Goal: Task Accomplishment & Management: Manage account settings

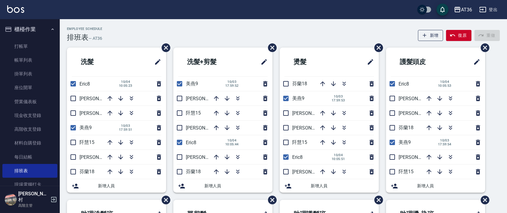
drag, startPoint x: 180, startPoint y: 96, endPoint x: 201, endPoint y: 103, distance: 22.3
click at [179, 97] on input "checkbox" at bounding box center [179, 98] width 13 height 13
checkbox input "true"
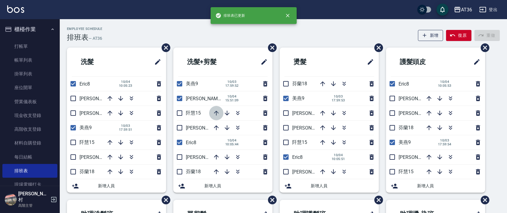
click at [215, 115] on icon "button" at bounding box center [216, 112] width 7 height 7
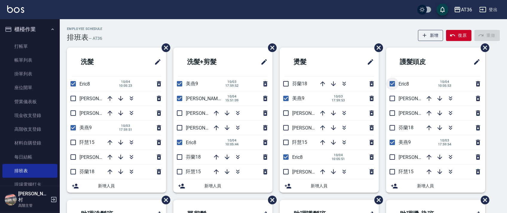
click at [390, 86] on input "checkbox" at bounding box center [392, 83] width 13 height 13
checkbox input "false"
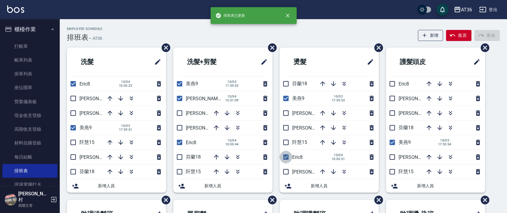
click at [285, 160] on input "checkbox" at bounding box center [285, 156] width 13 height 13
checkbox input "false"
click at [179, 139] on input "checkbox" at bounding box center [179, 142] width 13 height 13
checkbox input "false"
drag, startPoint x: 70, startPoint y: 84, endPoint x: 171, endPoint y: 85, distance: 101.5
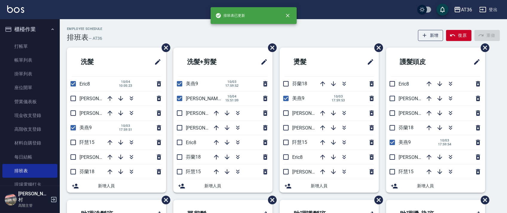
click at [70, 84] on input "checkbox" at bounding box center [73, 83] width 13 height 13
checkbox input "false"
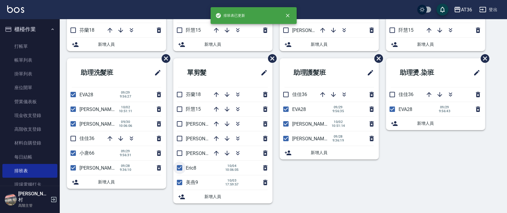
click at [181, 167] on input "checkbox" at bounding box center [179, 167] width 13 height 13
checkbox input "false"
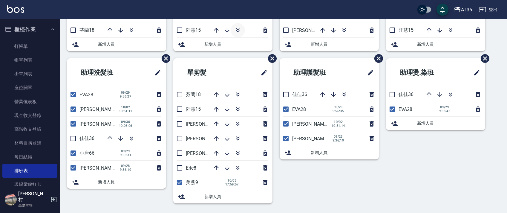
scroll to position [0, 0]
